Goal: Navigation & Orientation: Find specific page/section

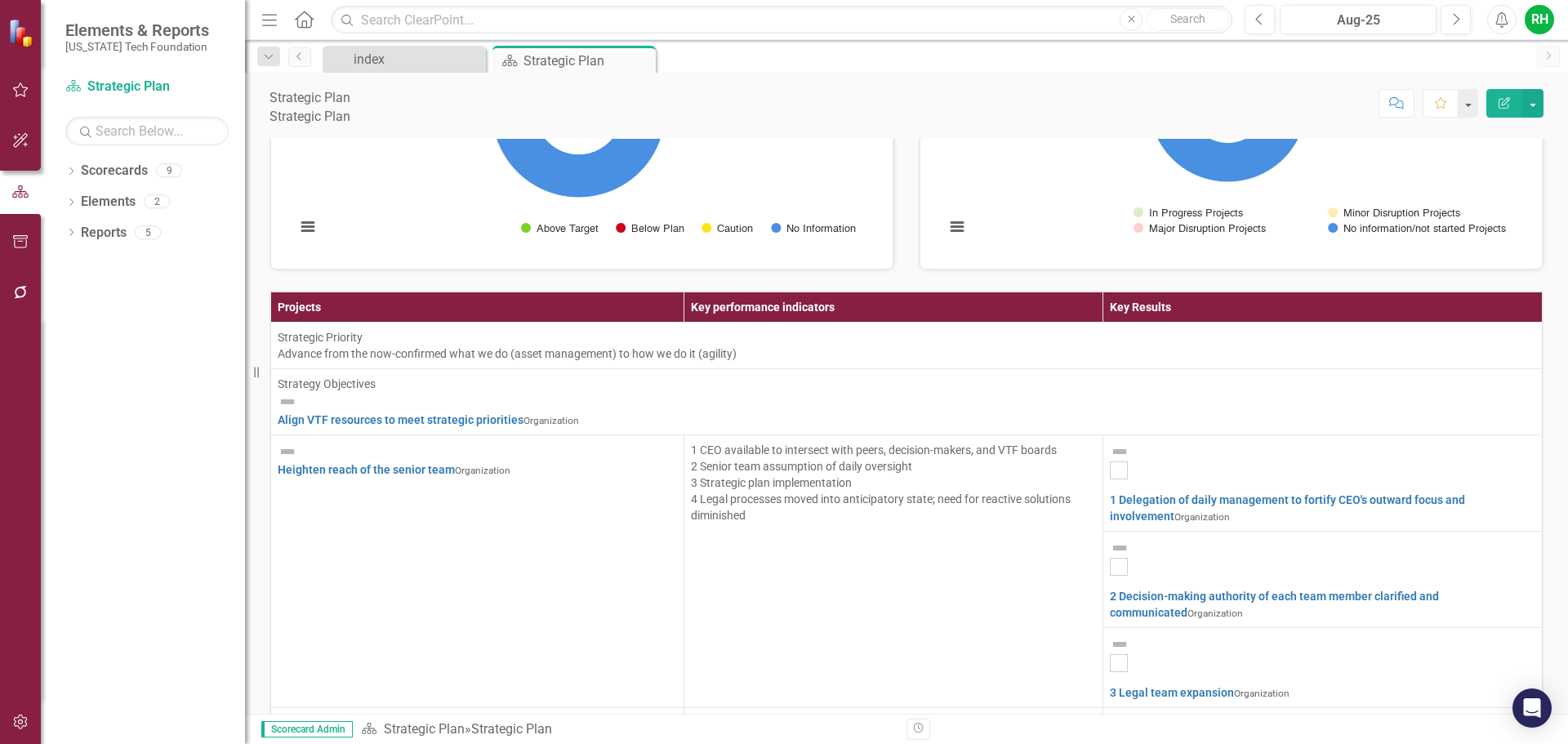
scroll to position [489, 0]
click at [115, 243] on div "Reports" at bounding box center [104, 232] width 46 height 27
click at [76, 231] on icon "Dropdown" at bounding box center [71, 234] width 11 height 9
click at [87, 197] on link "Elements" at bounding box center [108, 202] width 55 height 19
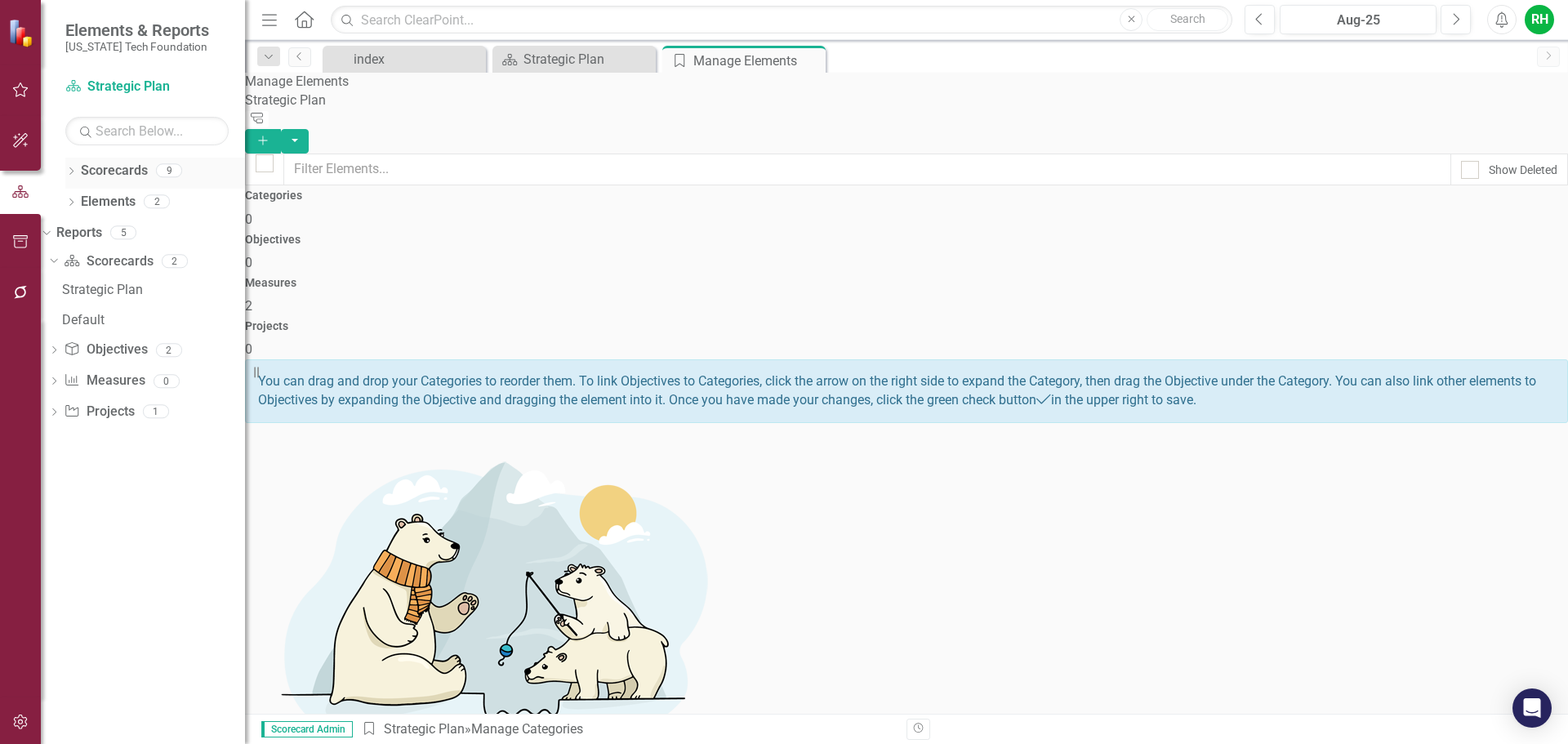
click at [157, 156] on div "Scorecard Strategic Plan Search Dropdown Scorecards 9 Dropdown Strategic Plan O…" at bounding box center [143, 408] width 204 height 670
click at [146, 164] on link "Scorecards" at bounding box center [115, 171] width 67 height 19
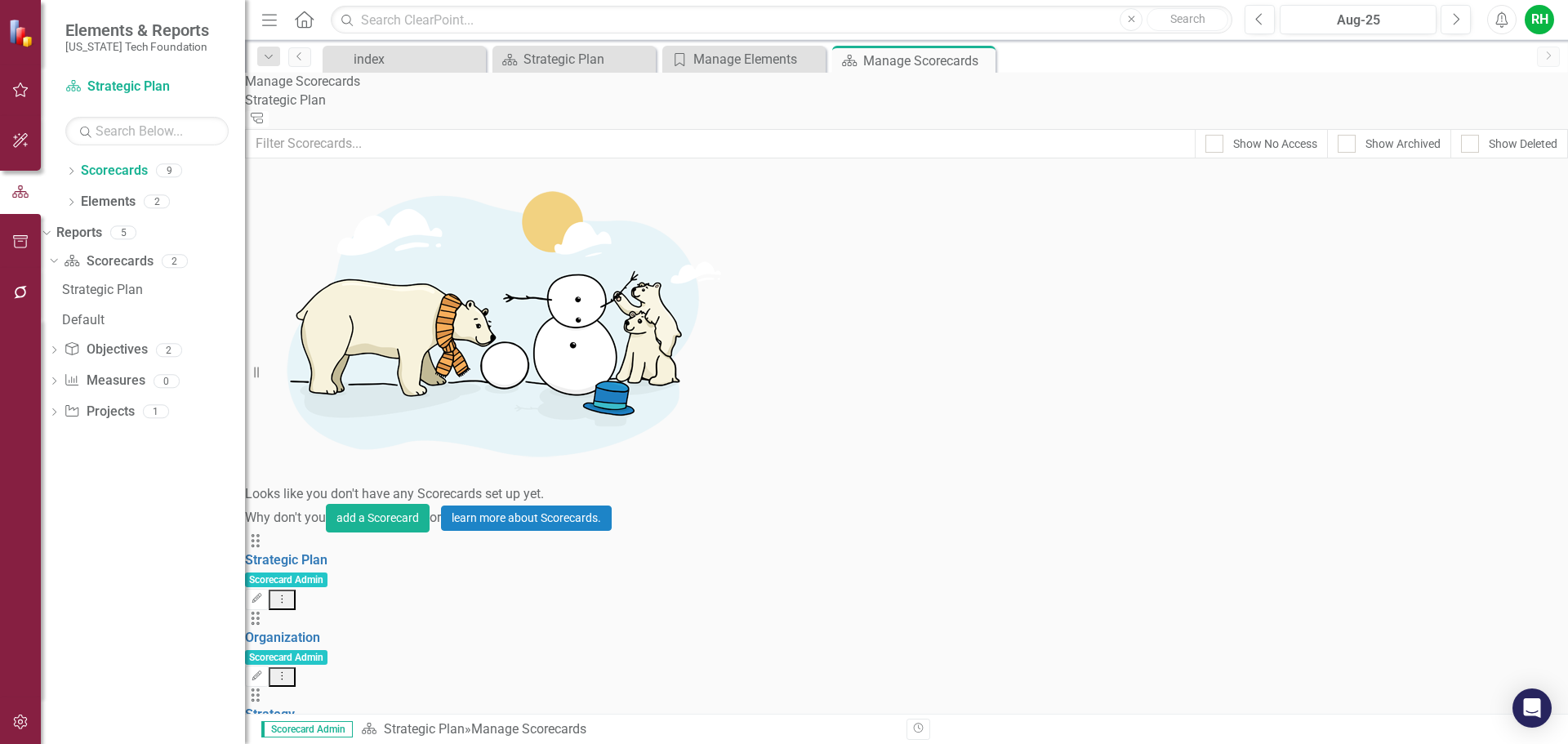
drag, startPoint x: 659, startPoint y: 411, endPoint x: 543, endPoint y: 452, distance: 123.0
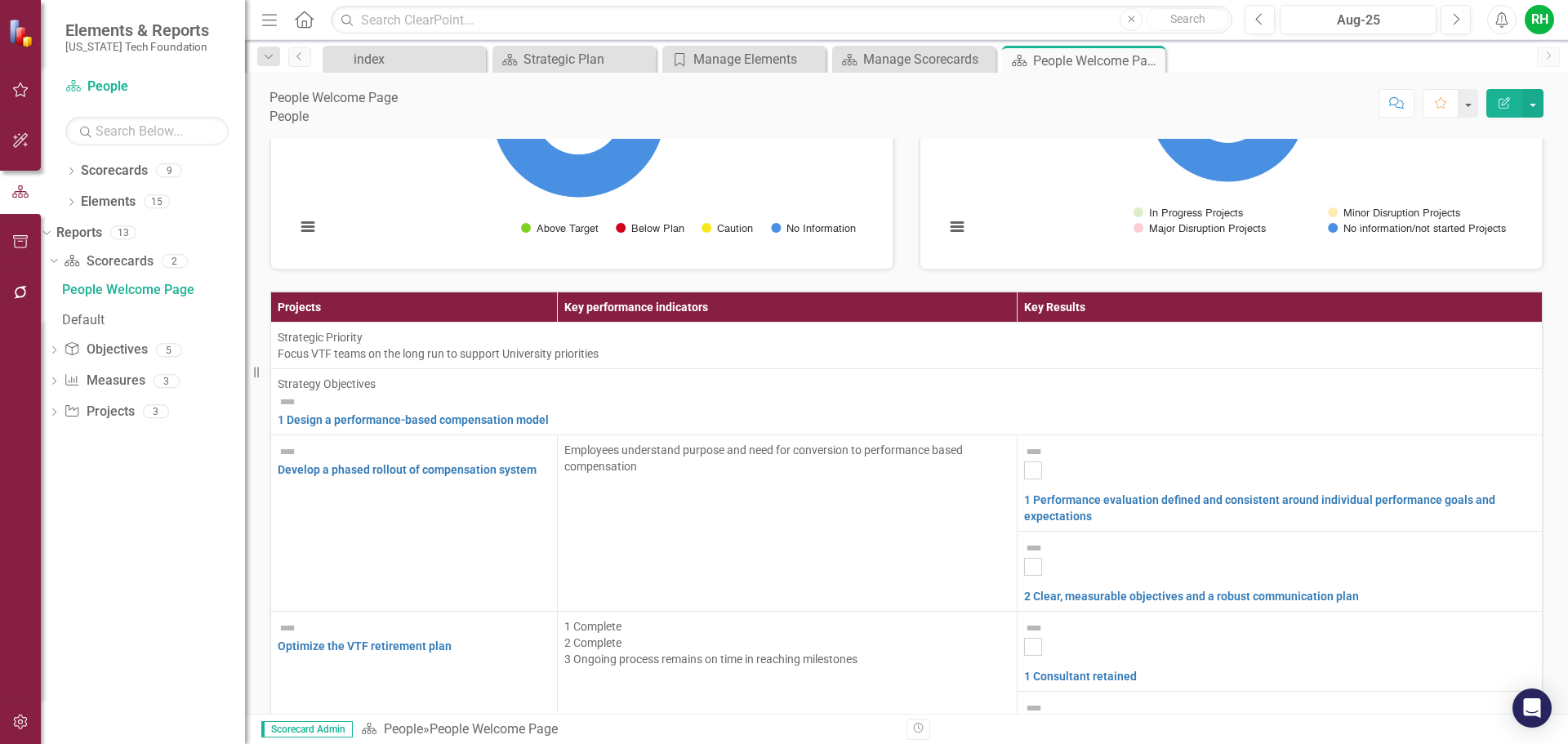
scroll to position [605, 0]
